Goal: Transaction & Acquisition: Book appointment/travel/reservation

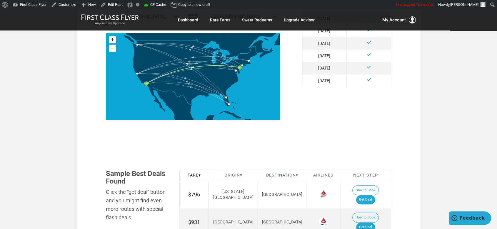
scroll to position [130, 0]
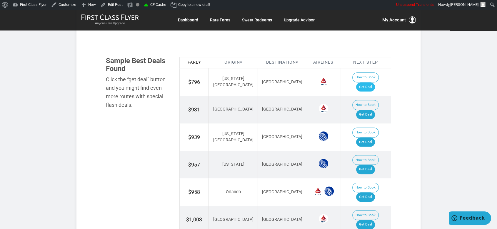
scroll to position [326, 0]
click at [374, 82] on link "Get Deal" at bounding box center [365, 86] width 19 height 9
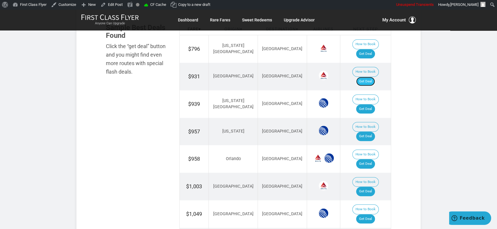
click at [375, 77] on link "Get Deal" at bounding box center [365, 81] width 19 height 9
click at [367, 105] on link "Get Deal" at bounding box center [365, 109] width 19 height 9
click at [371, 132] on link "Get Deal" at bounding box center [365, 136] width 19 height 9
click at [369, 160] on link "Get Deal" at bounding box center [365, 164] width 19 height 9
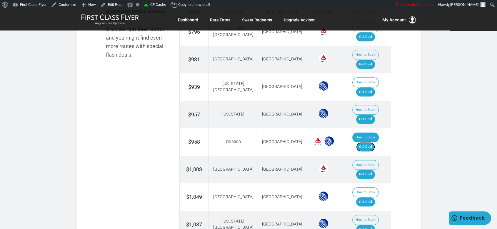
scroll to position [392, 0]
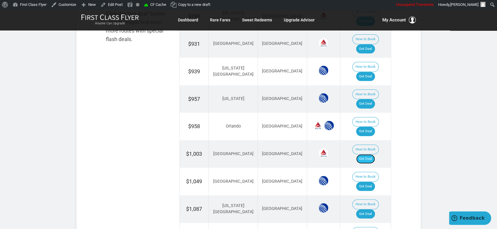
click at [369, 155] on link "Get Deal" at bounding box center [365, 159] width 19 height 9
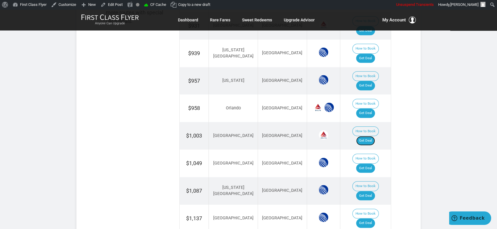
scroll to position [424, 0]
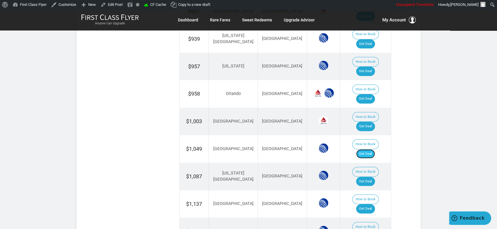
click at [367, 150] on link "Get Deal" at bounding box center [365, 154] width 19 height 9
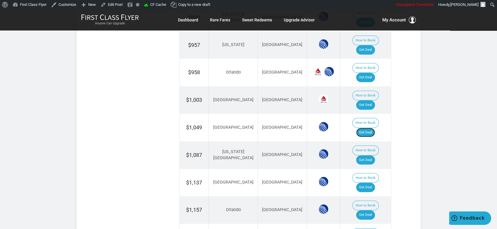
scroll to position [457, 0]
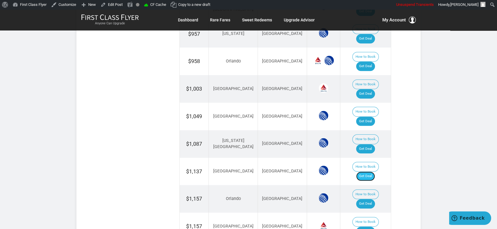
click at [371, 172] on link "Get Deal" at bounding box center [365, 176] width 19 height 9
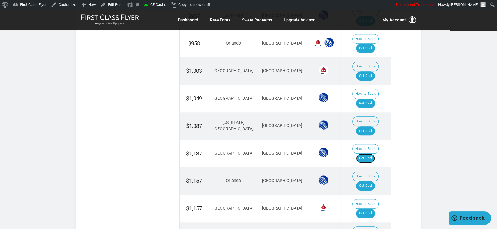
scroll to position [490, 0]
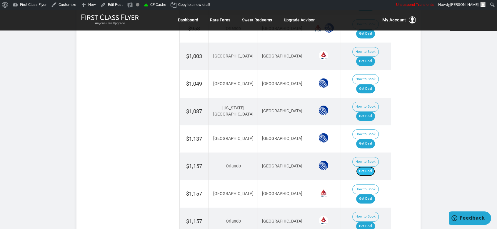
click at [372, 167] on link "Get Deal" at bounding box center [365, 171] width 19 height 9
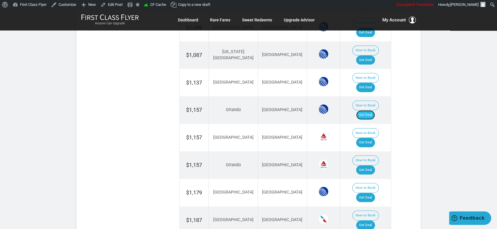
scroll to position [555, 0]
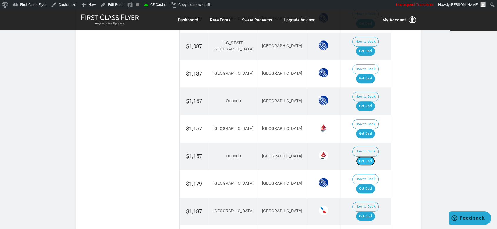
click at [375, 157] on link "Get Deal" at bounding box center [365, 161] width 19 height 9
click at [367, 185] on link "Get Deal" at bounding box center [365, 189] width 19 height 9
click at [366, 212] on link "Get Deal" at bounding box center [365, 216] width 19 height 9
